Goal: Task Accomplishment & Management: Manage account settings

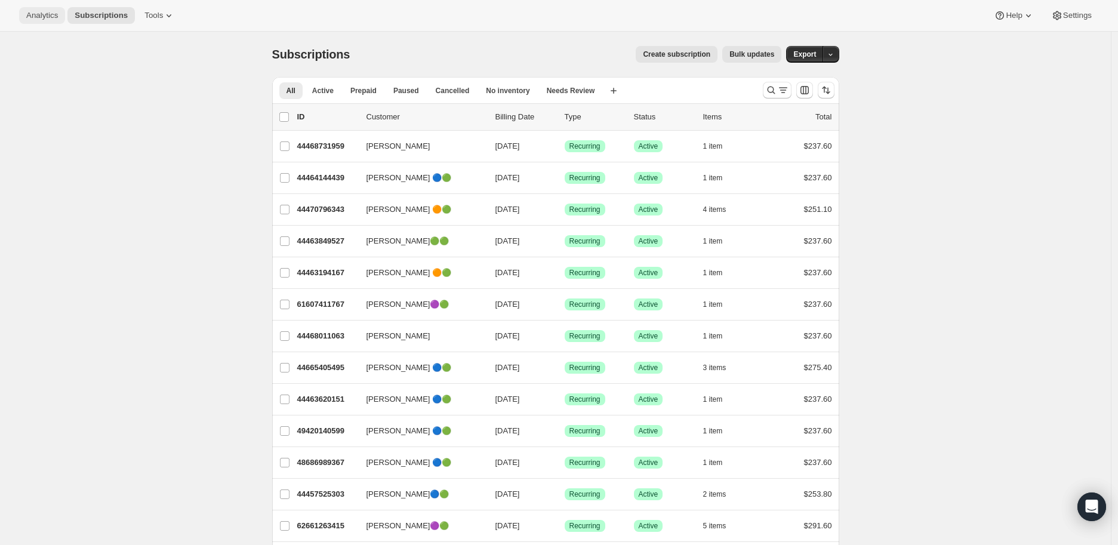
click at [36, 12] on span "Analytics" at bounding box center [42, 16] width 32 height 10
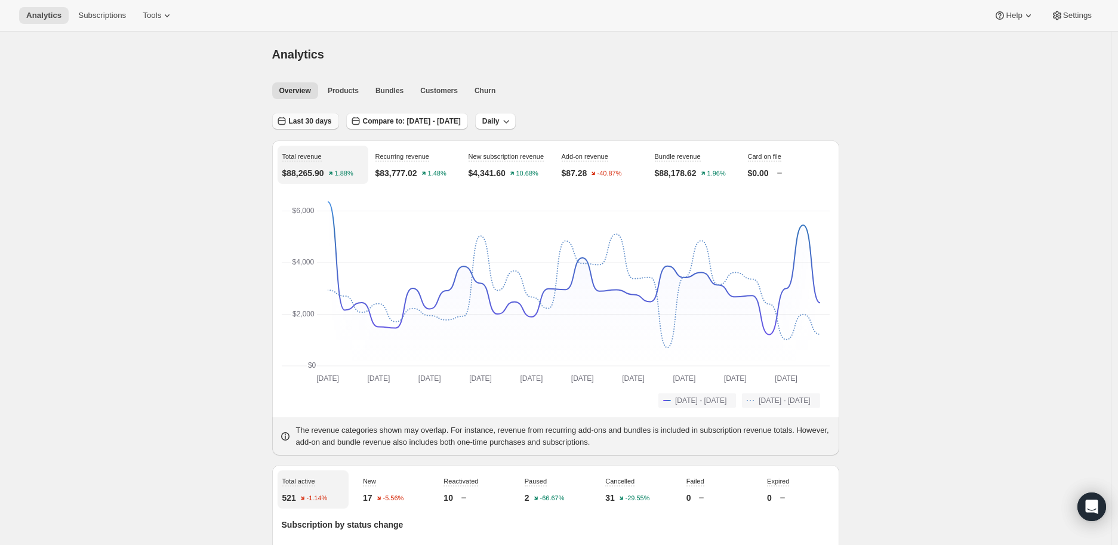
click at [307, 119] on span "Last 30 days" at bounding box center [310, 121] width 43 height 10
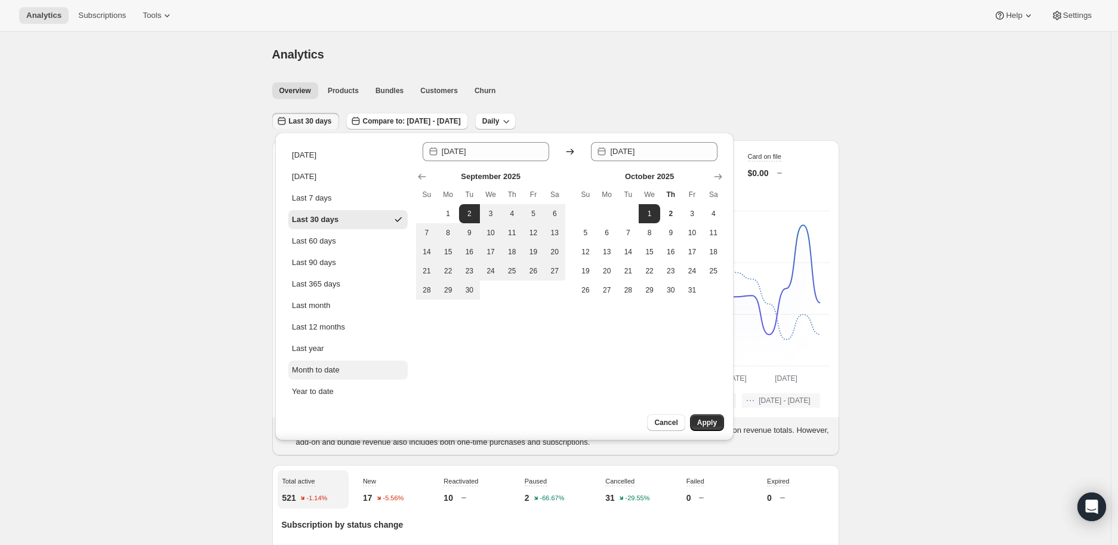
click at [324, 364] on div "Month to date" at bounding box center [316, 370] width 48 height 12
type input "2025-10-01"
type input "2025-10-02"
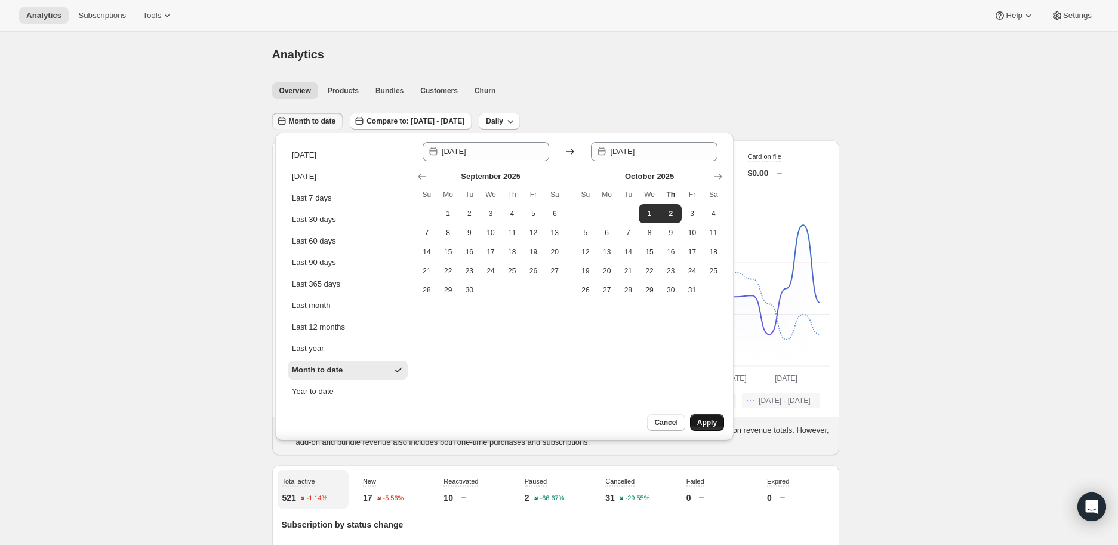
click at [702, 420] on span "Apply" at bounding box center [707, 423] width 20 height 10
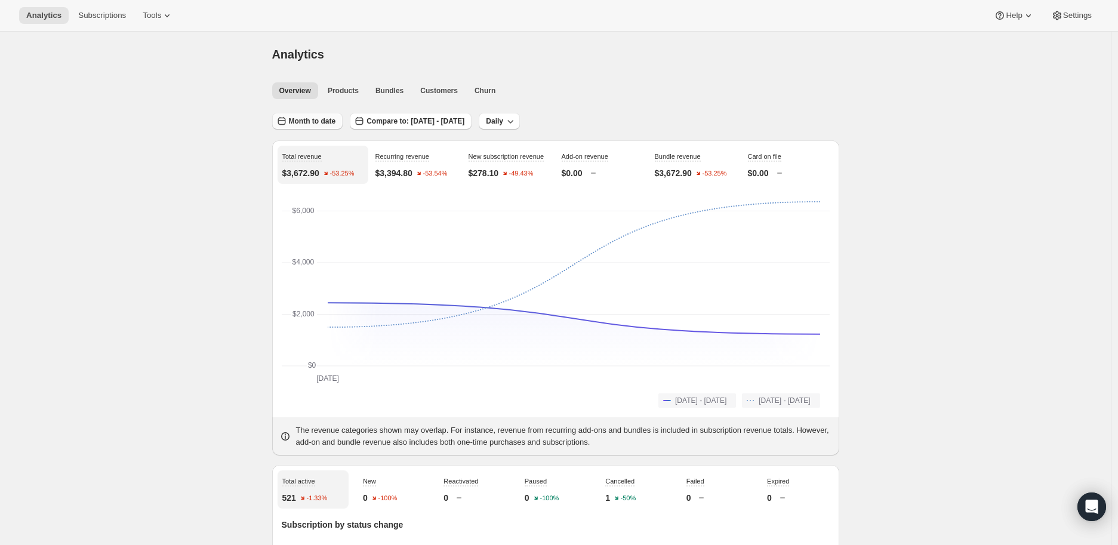
click at [309, 121] on span "Month to date" at bounding box center [312, 121] width 47 height 10
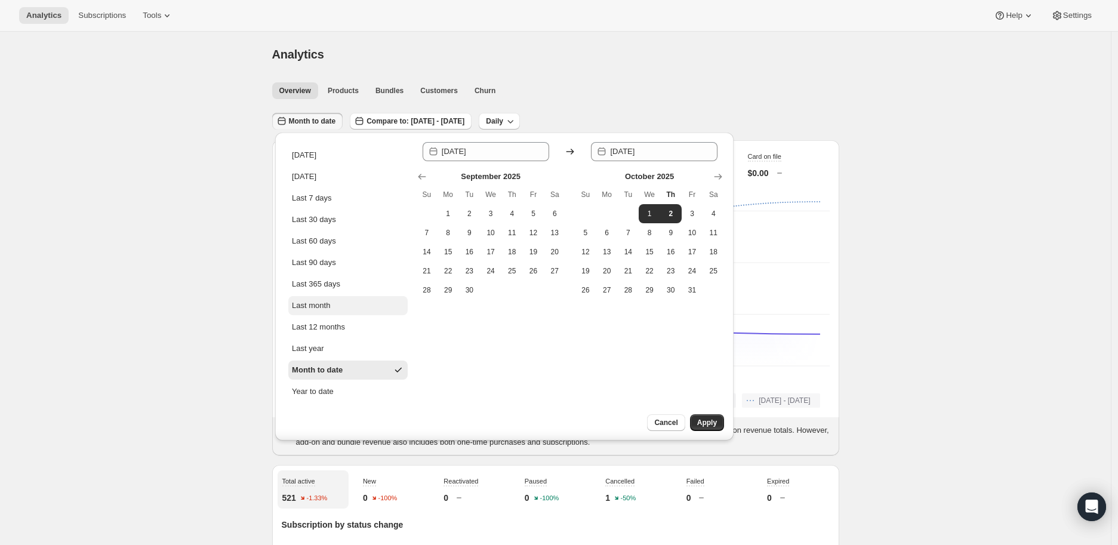
click at [307, 304] on div "Last month" at bounding box center [311, 306] width 38 height 12
type input "2025-09-01"
type input "2025-09-30"
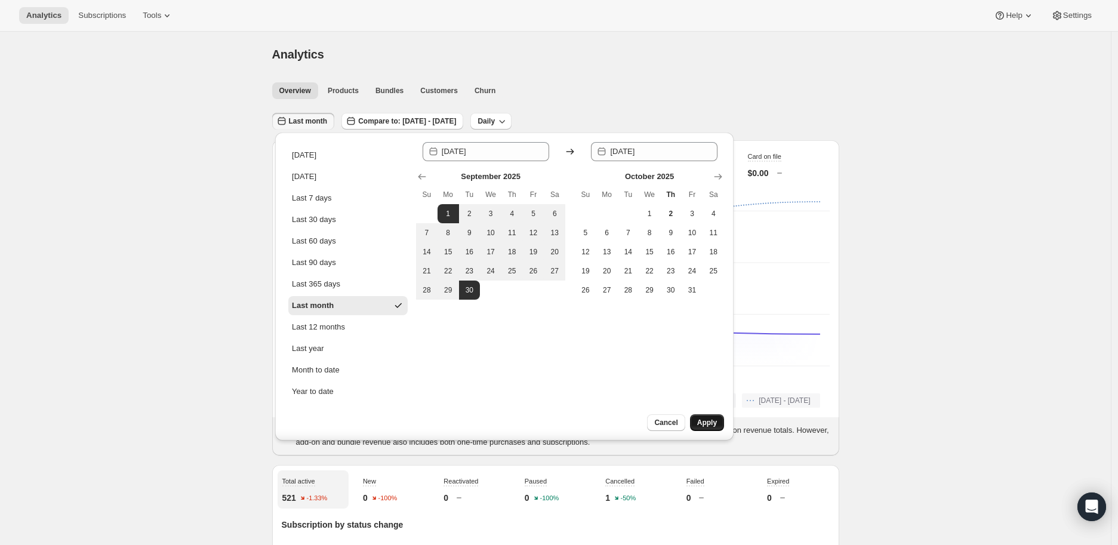
click at [714, 418] on span "Apply" at bounding box center [707, 423] width 20 height 10
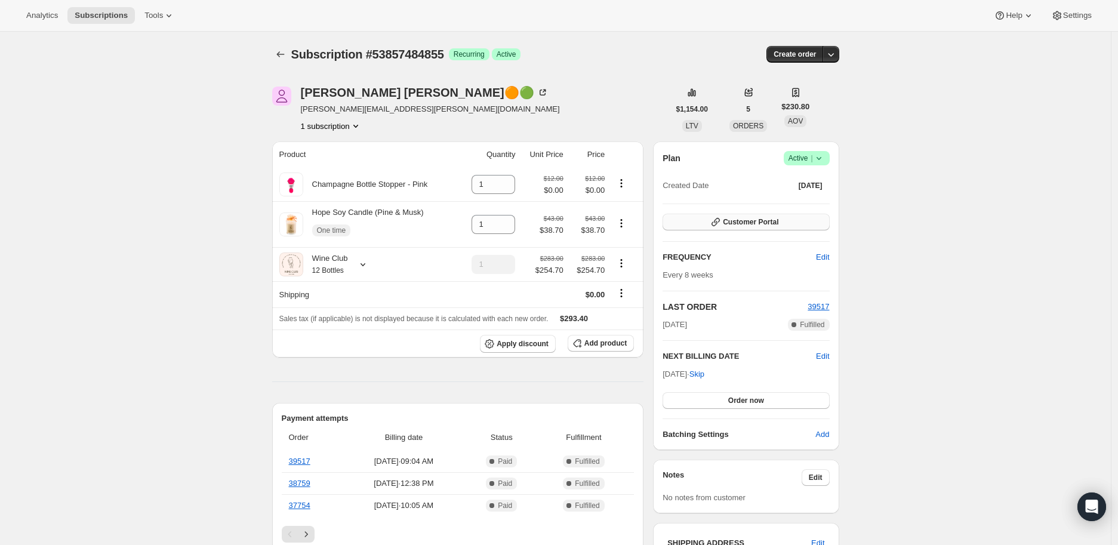
click at [740, 221] on span "Customer Portal" at bounding box center [751, 222] width 56 height 10
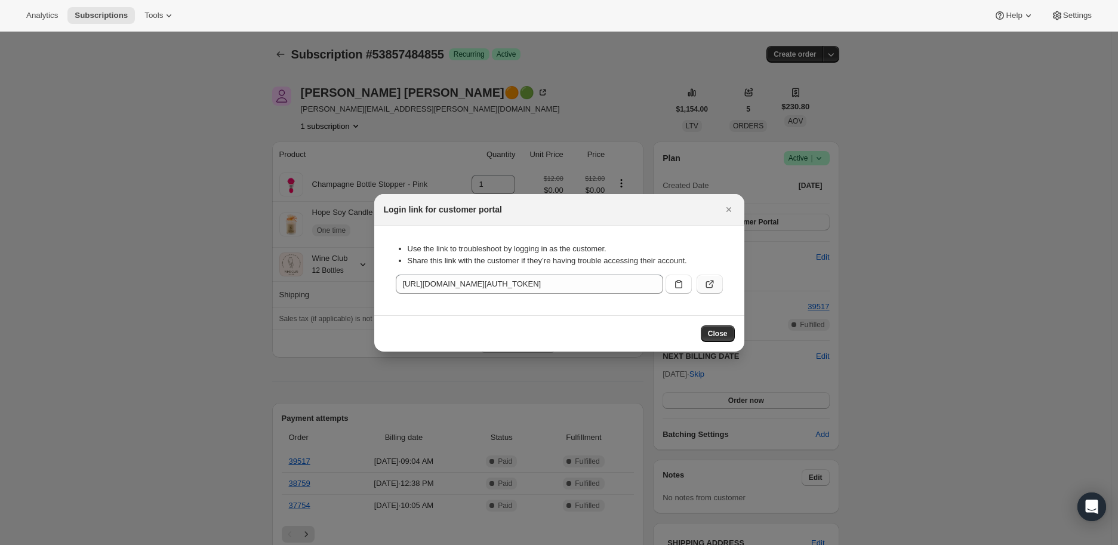
click at [707, 279] on icon ":rc7:" at bounding box center [710, 284] width 12 height 12
click at [727, 209] on icon "Close" at bounding box center [729, 210] width 12 height 12
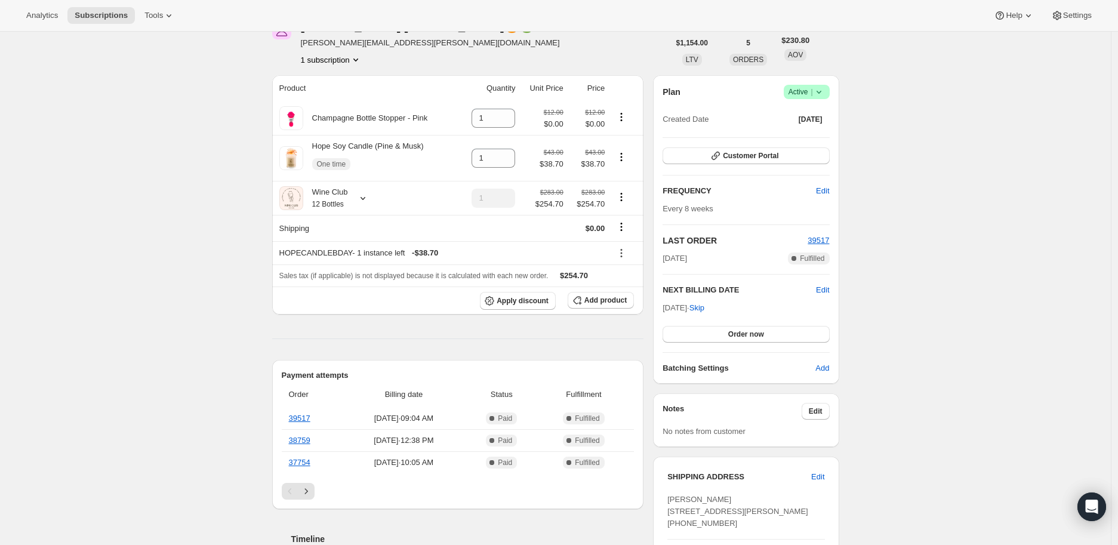
scroll to position [133, 0]
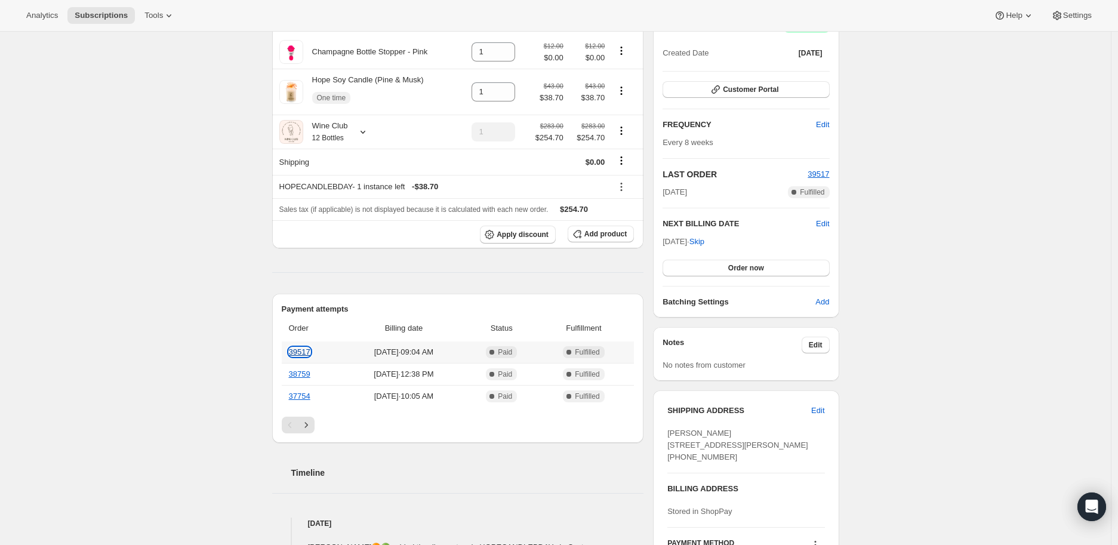
click at [302, 352] on link "39517" at bounding box center [299, 351] width 21 height 9
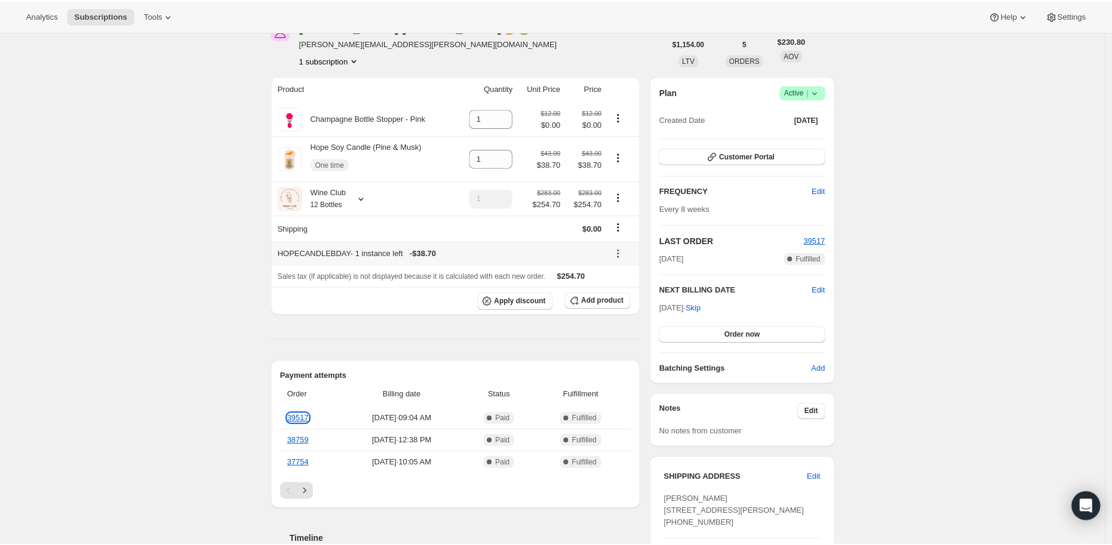
scroll to position [0, 0]
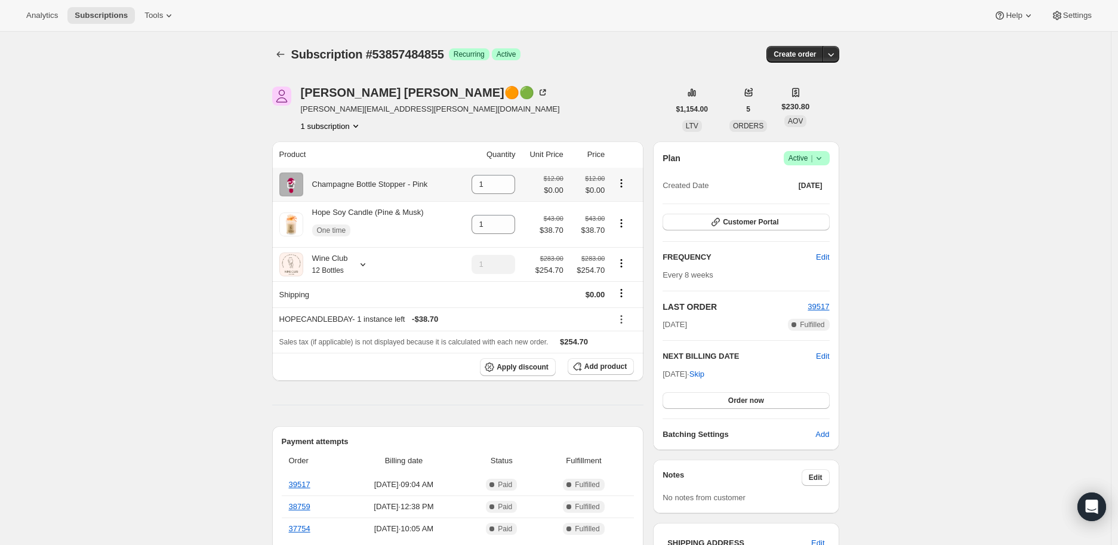
click at [623, 180] on icon "Product actions" at bounding box center [622, 183] width 12 height 12
click at [621, 204] on span "Remove" at bounding box center [617, 206] width 29 height 9
type input "0"
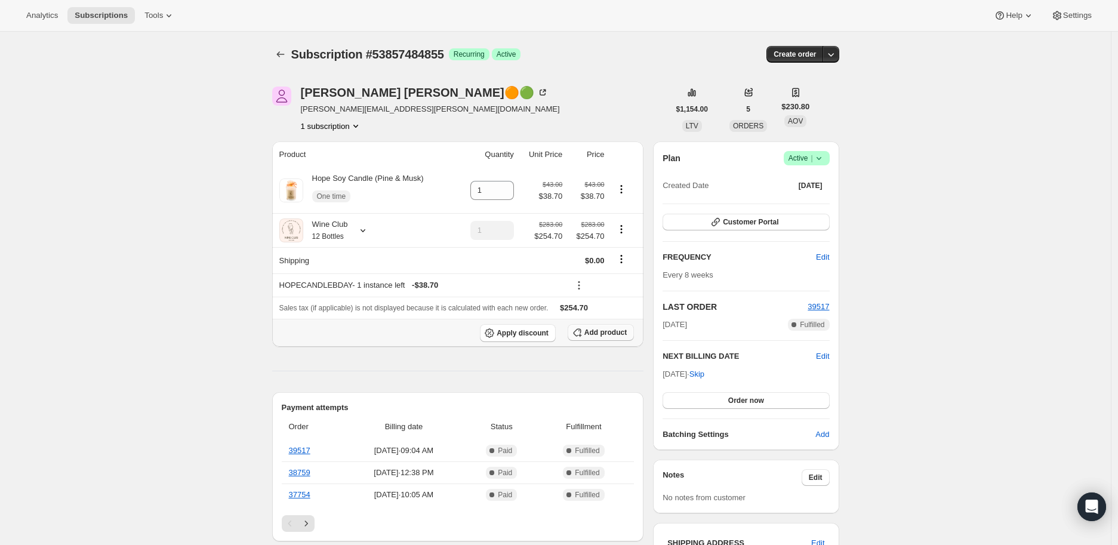
click at [597, 333] on span "Add product" at bounding box center [606, 333] width 42 height 10
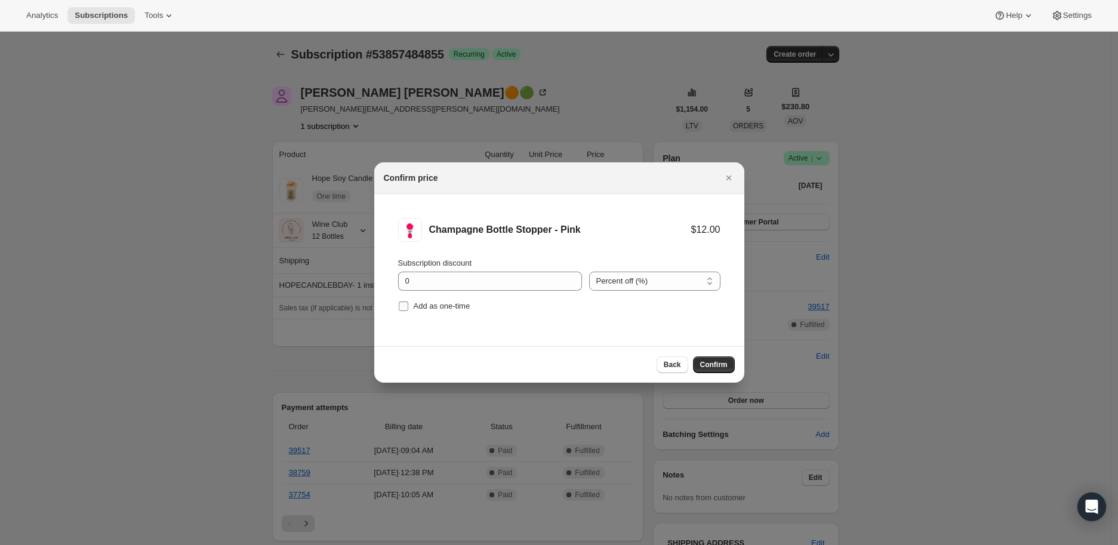
click at [399, 307] on input "Add as one-time" at bounding box center [404, 307] width 10 height 10
checkbox input "true"
click at [418, 281] on input "0" at bounding box center [481, 281] width 166 height 19
type input "100"
click at [707, 365] on span "Confirm" at bounding box center [713, 365] width 27 height 10
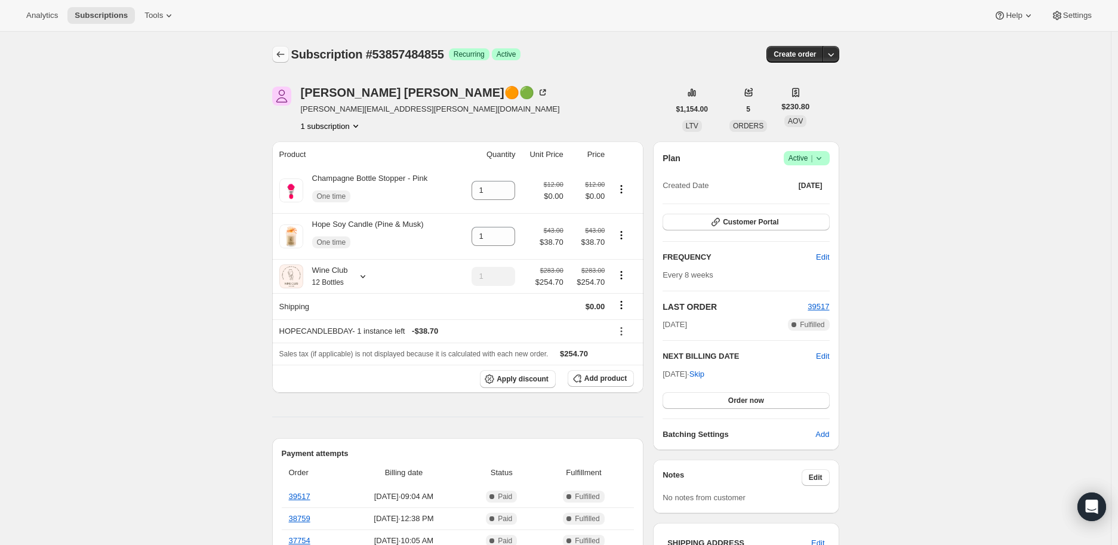
click at [281, 54] on icon "Subscriptions" at bounding box center [280, 54] width 8 height 6
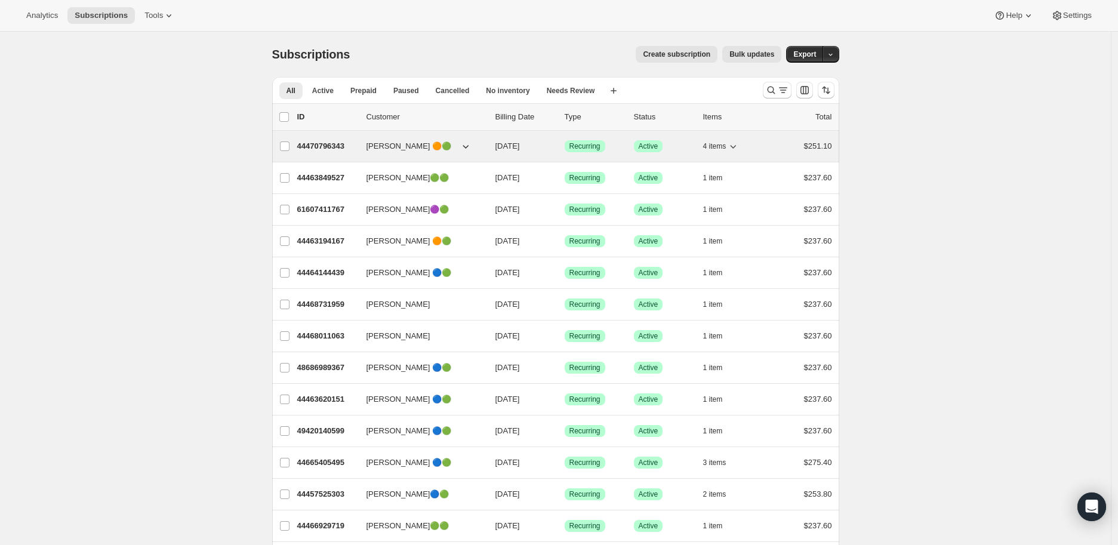
click at [331, 142] on p "44470796343" at bounding box center [327, 146] width 60 height 12
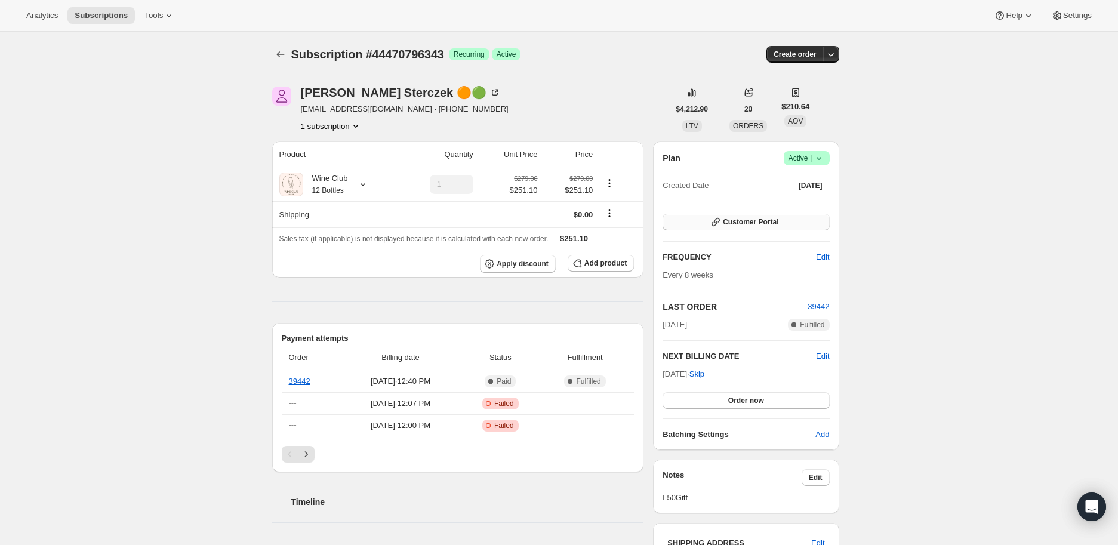
click at [759, 219] on span "Customer Portal" at bounding box center [751, 222] width 56 height 10
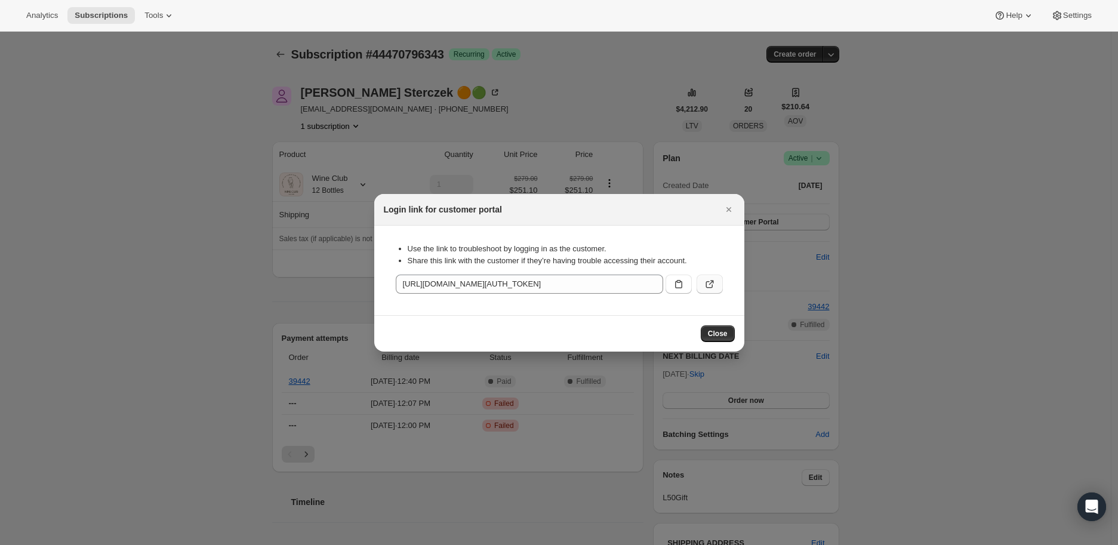
click at [712, 282] on icon ":rp4:" at bounding box center [711, 282] width 5 height 5
click at [730, 208] on icon "Close" at bounding box center [728, 209] width 5 height 5
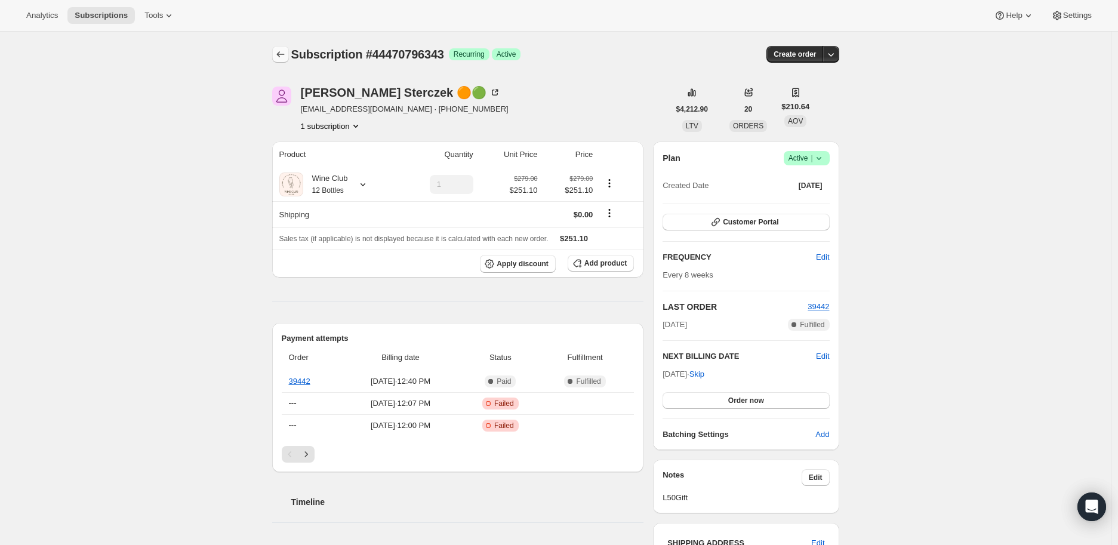
click at [287, 54] on icon "Subscriptions" at bounding box center [281, 54] width 12 height 12
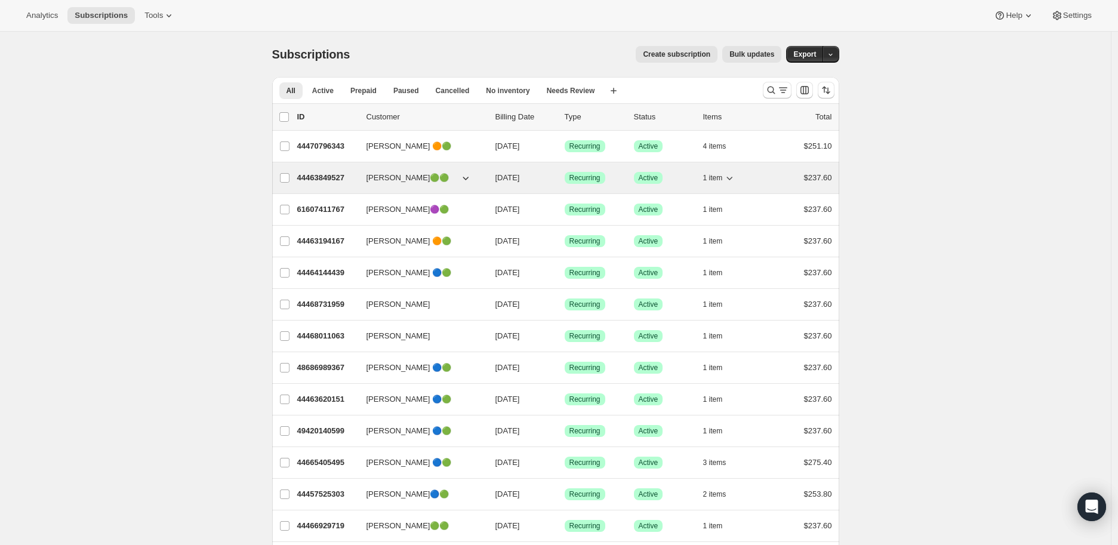
click at [326, 174] on p "44463849527" at bounding box center [327, 178] width 60 height 12
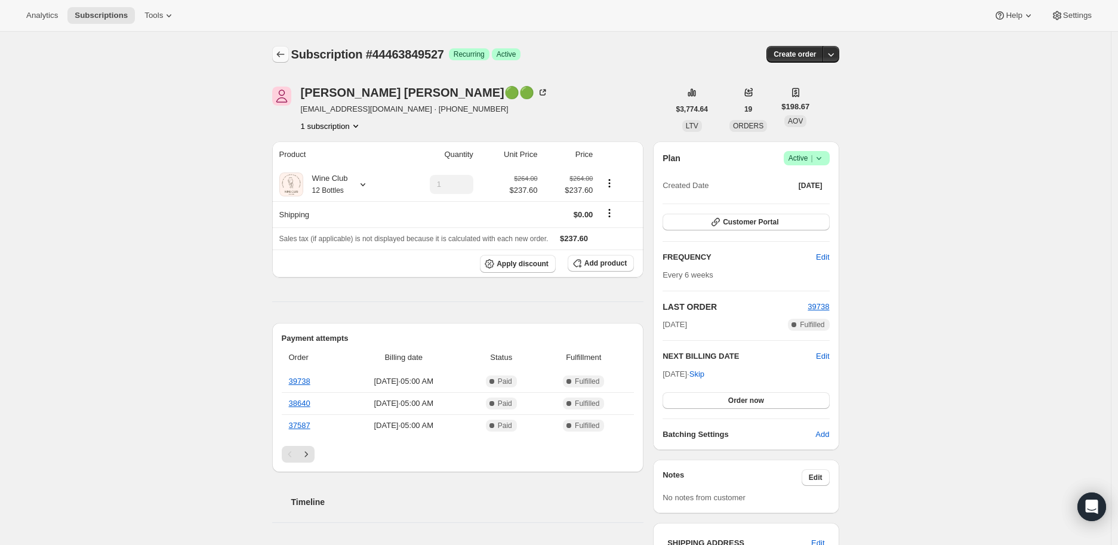
click at [287, 54] on icon "Subscriptions" at bounding box center [281, 54] width 12 height 12
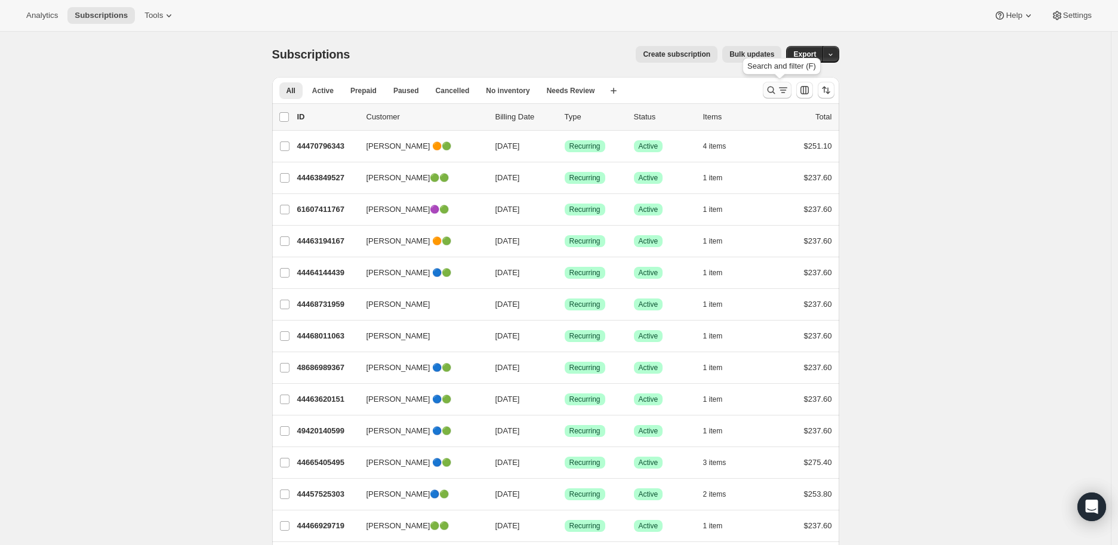
click at [774, 86] on icon "Search and filter results" at bounding box center [771, 90] width 12 height 12
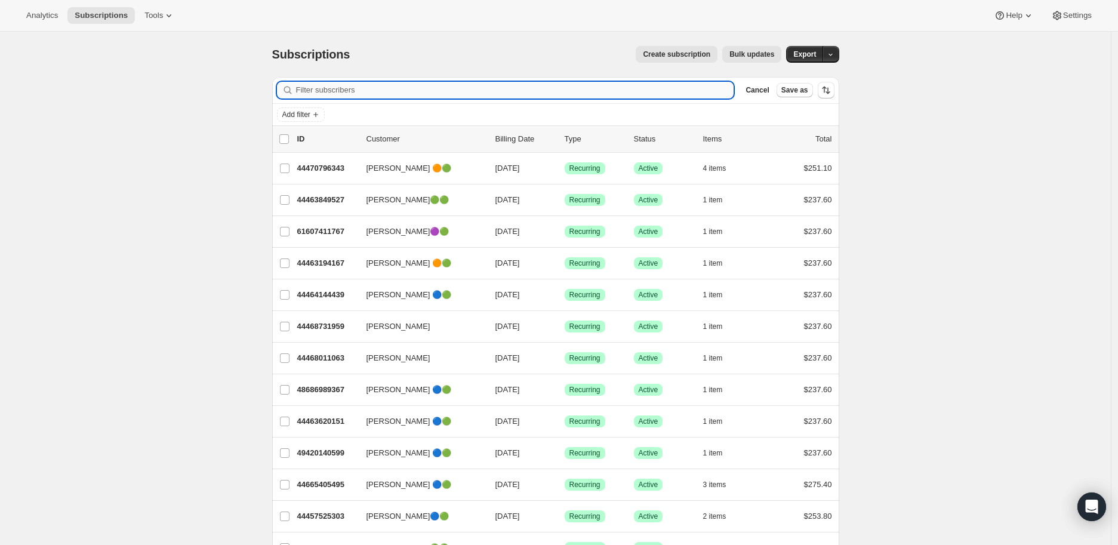
click at [321, 91] on input "Filter subscribers" at bounding box center [515, 90] width 438 height 17
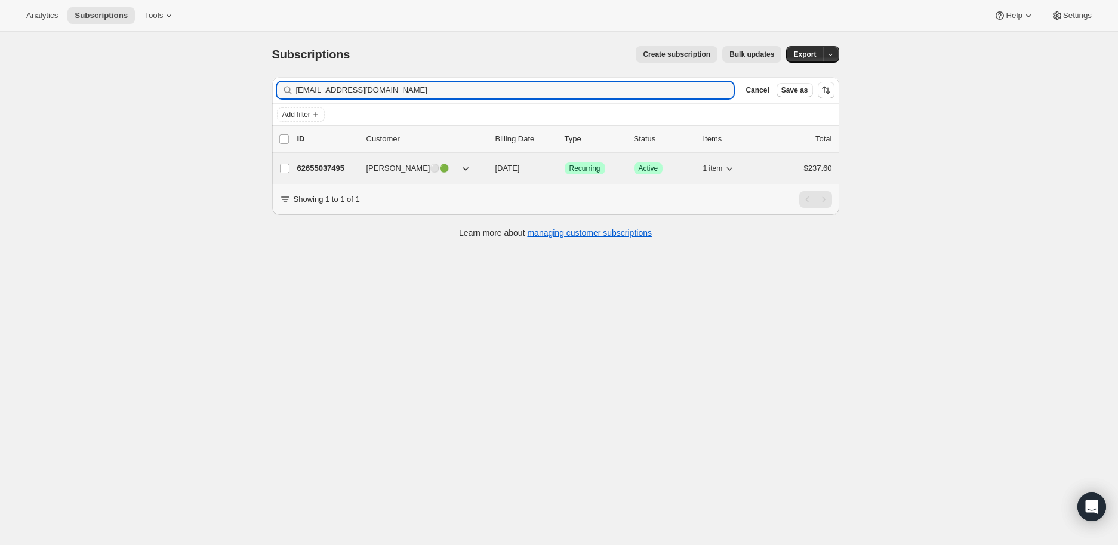
type input "airlia2002@yahoo.com"
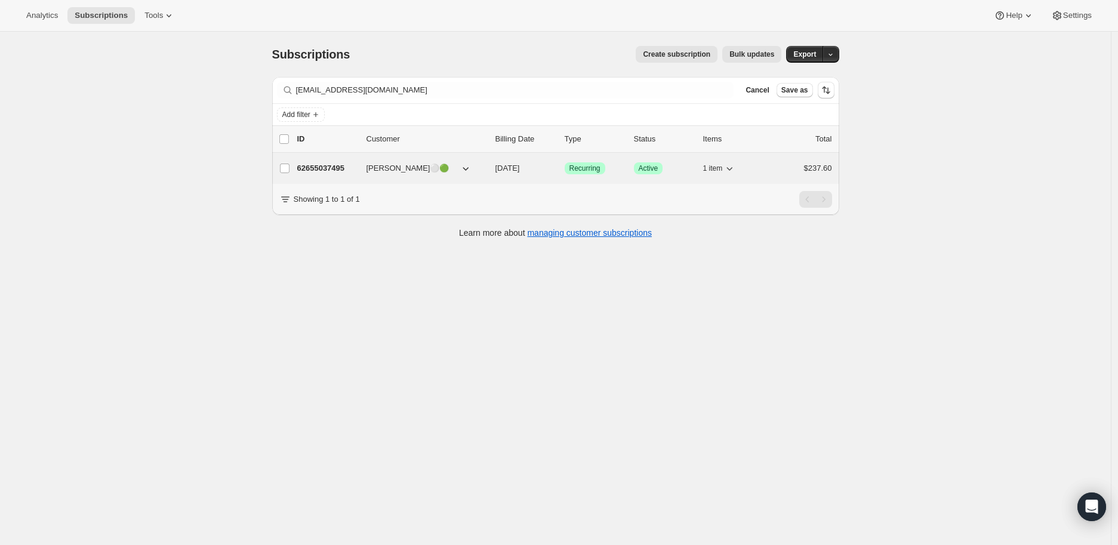
click at [326, 167] on p "62655037495" at bounding box center [327, 168] width 60 height 12
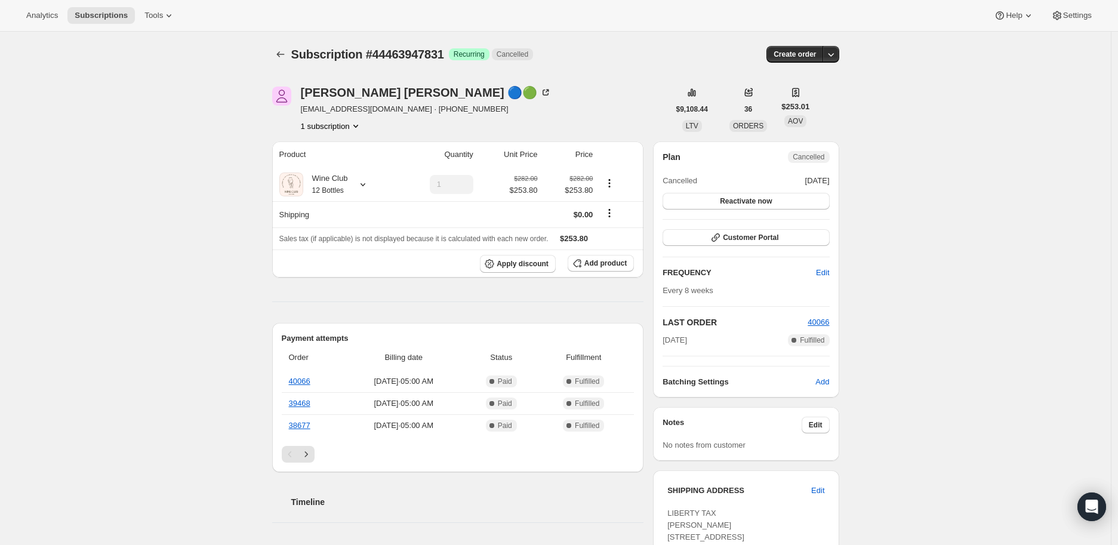
scroll to position [265, 0]
